Goal: Task Accomplishment & Management: Manage account settings

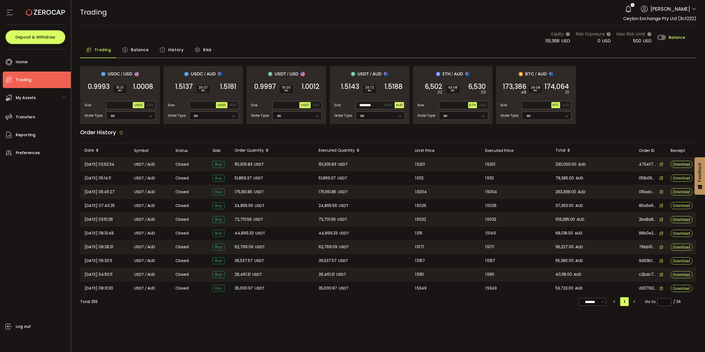
drag, startPoint x: 680, startPoint y: 36, endPoint x: 683, endPoint y: 33, distance: 4.1
click at [682, 34] on div "Equity 151,368 USD Risk Exposure 0 USD Max Risk Limit 500 USD Balance" at bounding box center [615, 38] width 140 height 14
click at [680, 40] on div "Equity 151,368 USD Risk Exposure 0 USD Max Risk Limit 500 USD Balance" at bounding box center [615, 38] width 140 height 14
drag, startPoint x: 679, startPoint y: 39, endPoint x: 696, endPoint y: 15, distance: 30.0
click at [693, 18] on div "PDF is being processed and will download to your computer TRADING Buy Power $0.…" at bounding box center [388, 157] width 634 height 314
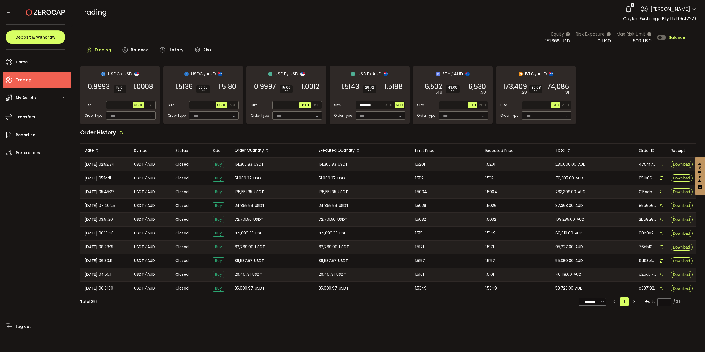
click at [677, 36] on span "Balance" at bounding box center [677, 38] width 17 height 4
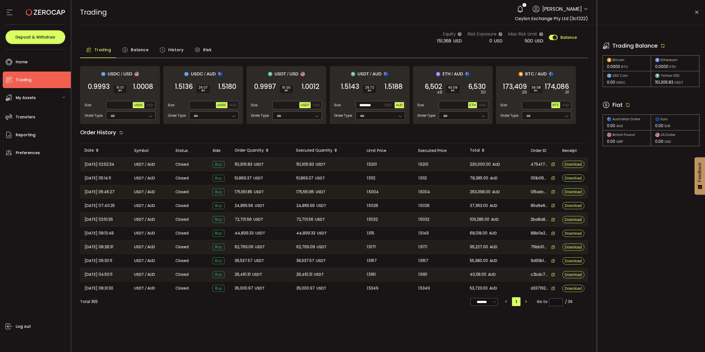
click at [628, 104] on icon at bounding box center [627, 104] width 5 height 5
click at [665, 46] on icon at bounding box center [662, 45] width 5 height 5
click at [628, 106] on icon at bounding box center [627, 104] width 5 height 5
drag, startPoint x: 664, startPoint y: 48, endPoint x: 672, endPoint y: 41, distance: 10.2
click at [664, 48] on icon at bounding box center [662, 45] width 5 height 5
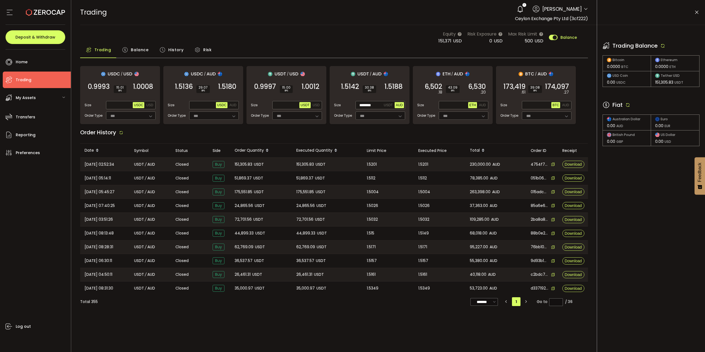
click at [626, 105] on icon at bounding box center [627, 104] width 5 height 5
click at [652, 93] on div "Trading Balance Bitcoin 0.0000 BTC Ethereum 0.0000 ETH USD Coin 0.00 USDC Tethe…" at bounding box center [651, 88] width 108 height 127
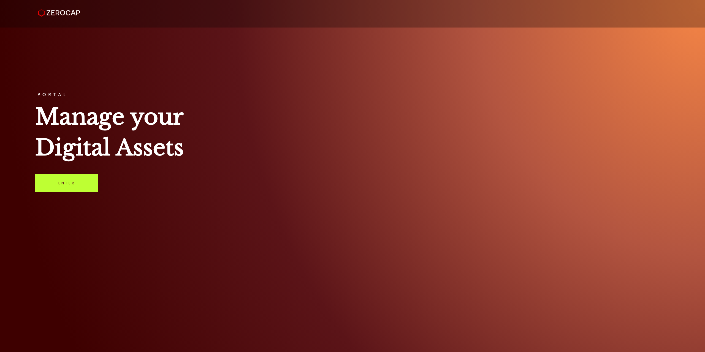
click at [74, 180] on link "Enter" at bounding box center [66, 183] width 63 height 18
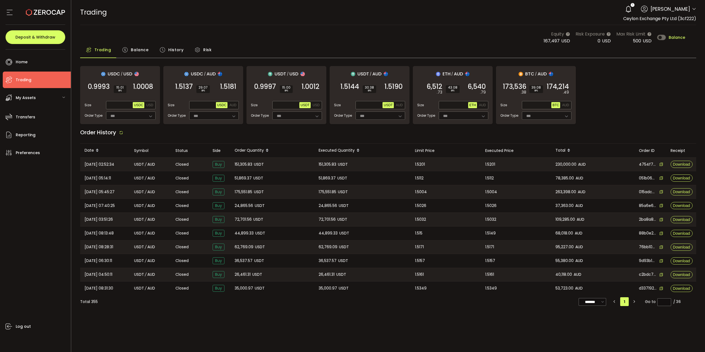
click at [674, 37] on span "Balance" at bounding box center [677, 38] width 17 height 4
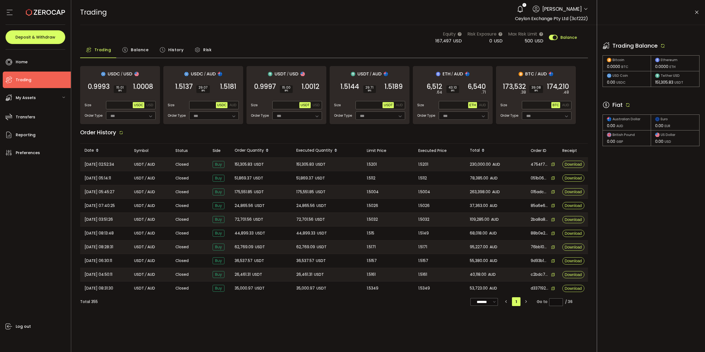
click at [629, 104] on icon at bounding box center [627, 104] width 5 height 5
click at [401, 104] on span "AUD" at bounding box center [399, 105] width 7 height 4
click at [378, 105] on span "Max" at bounding box center [378, 105] width 10 height 5
type input "*******"
click at [394, 90] on div "Enters your trading balance for this asset." at bounding box center [380, 93] width 75 height 9
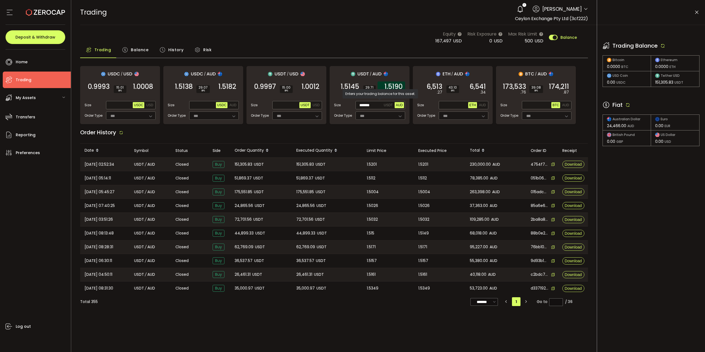
click at [395, 85] on span "1.5190" at bounding box center [393, 87] width 18 height 6
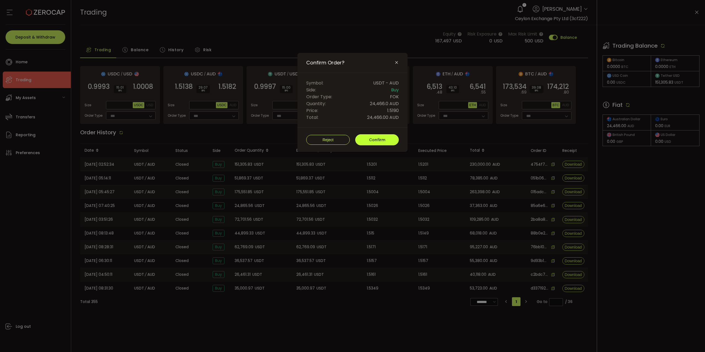
click at [385, 137] on button "Confirm" at bounding box center [377, 139] width 44 height 11
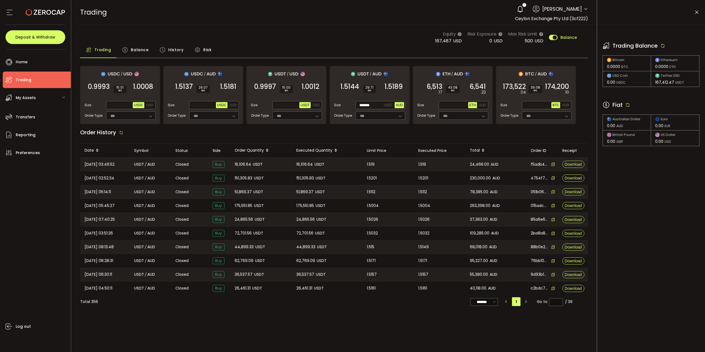
click at [139, 45] on span "Balance" at bounding box center [140, 49] width 18 height 11
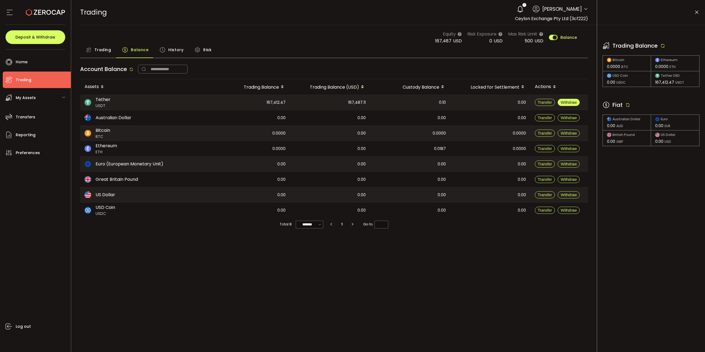
click at [574, 103] on span "Withdraw" at bounding box center [569, 102] width 16 height 4
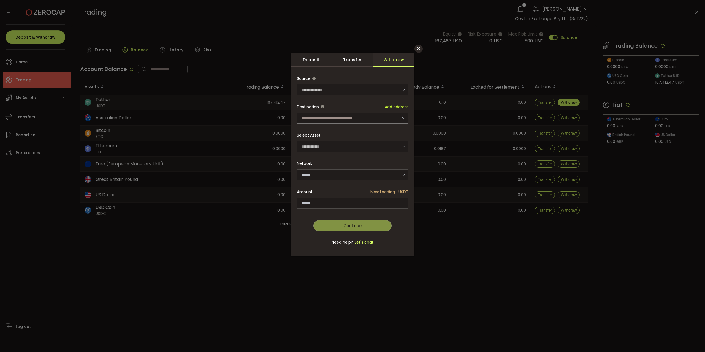
type input "****"
click at [350, 115] on input "dialog" at bounding box center [353, 118] width 112 height 11
click at [349, 137] on span "TCfHc5pTYdUbCisuZ9jme9dGgomxHTYmrD" at bounding box center [344, 139] width 84 height 6
type input "**********"
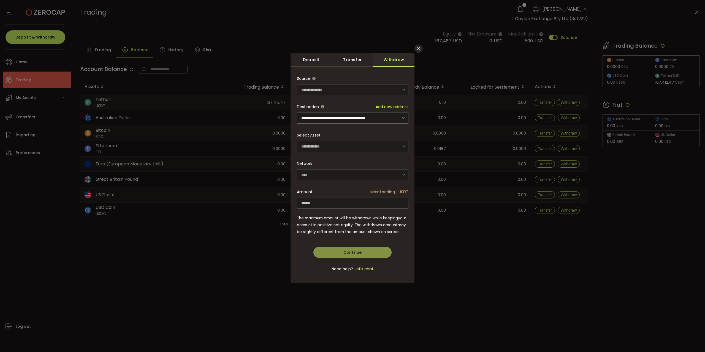
click at [378, 203] on div "**********" at bounding box center [353, 177] width 112 height 208
type input "**********"
click at [337, 256] on div "**********" at bounding box center [353, 177] width 112 height 208
click at [337, 253] on button "Continue" at bounding box center [352, 252] width 78 height 11
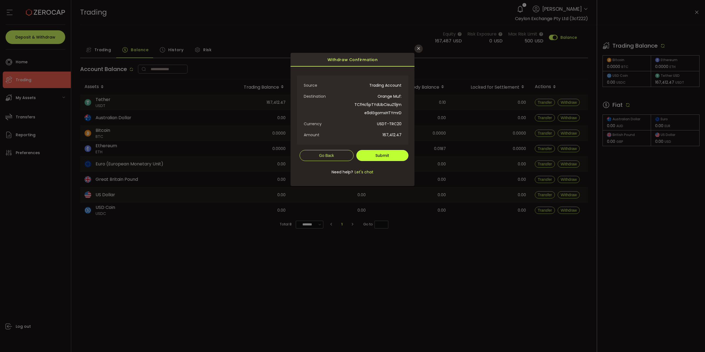
click at [381, 156] on span "Submit" at bounding box center [382, 156] width 14 height 6
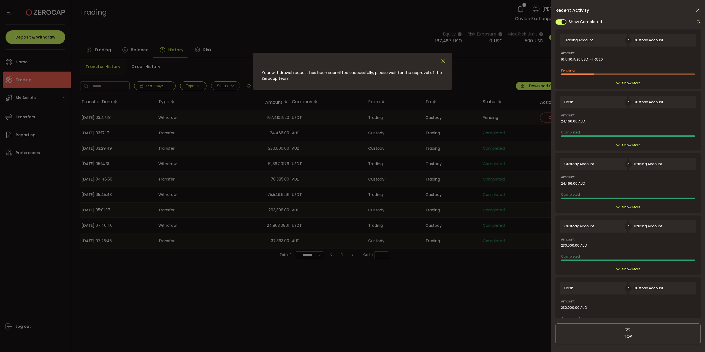
click at [443, 61] on icon "Close" at bounding box center [443, 61] width 6 height 6
